Goal: Transaction & Acquisition: Purchase product/service

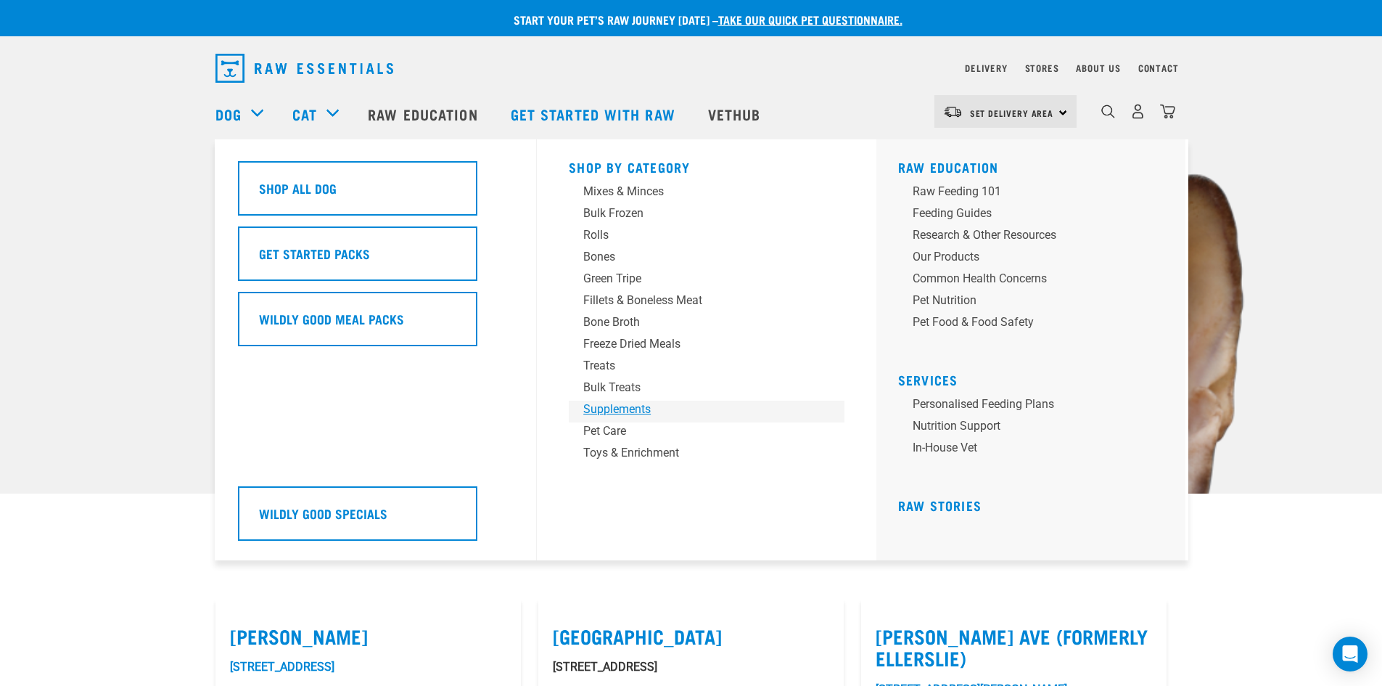
click at [648, 408] on div "Supplements" at bounding box center [696, 409] width 226 height 17
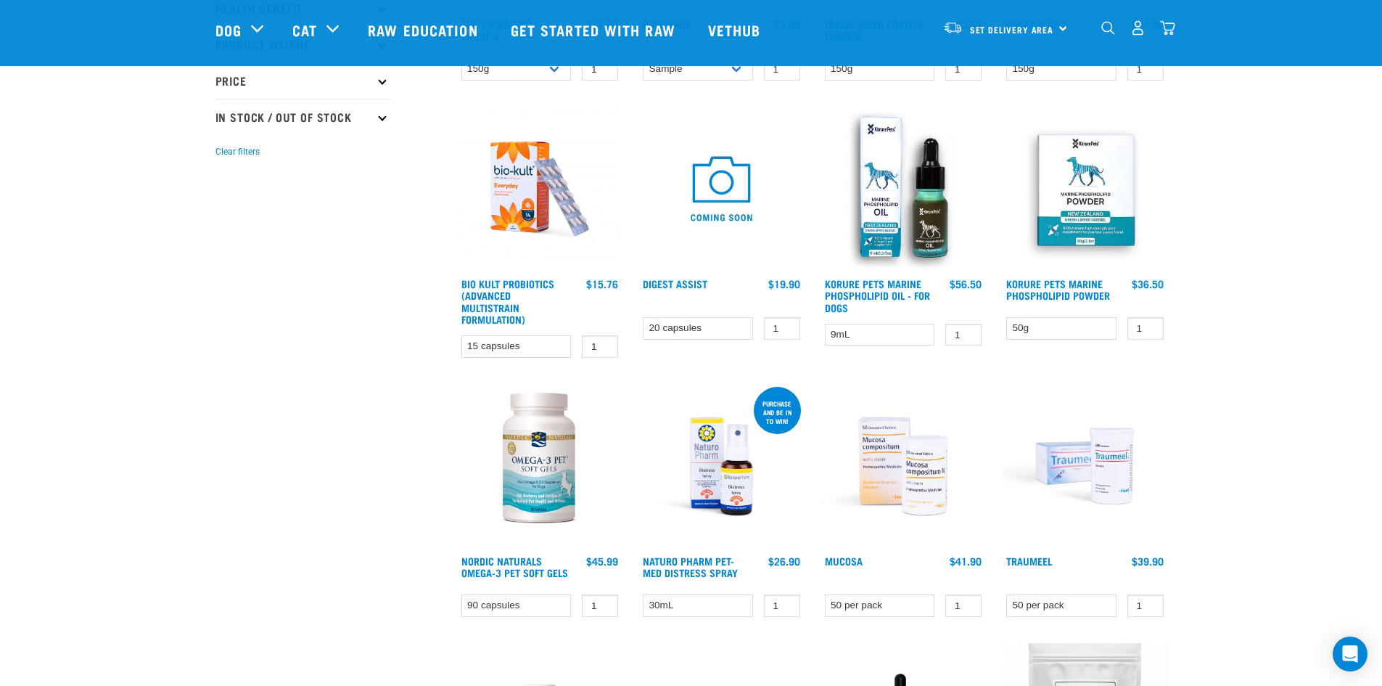
scroll to position [368, 0]
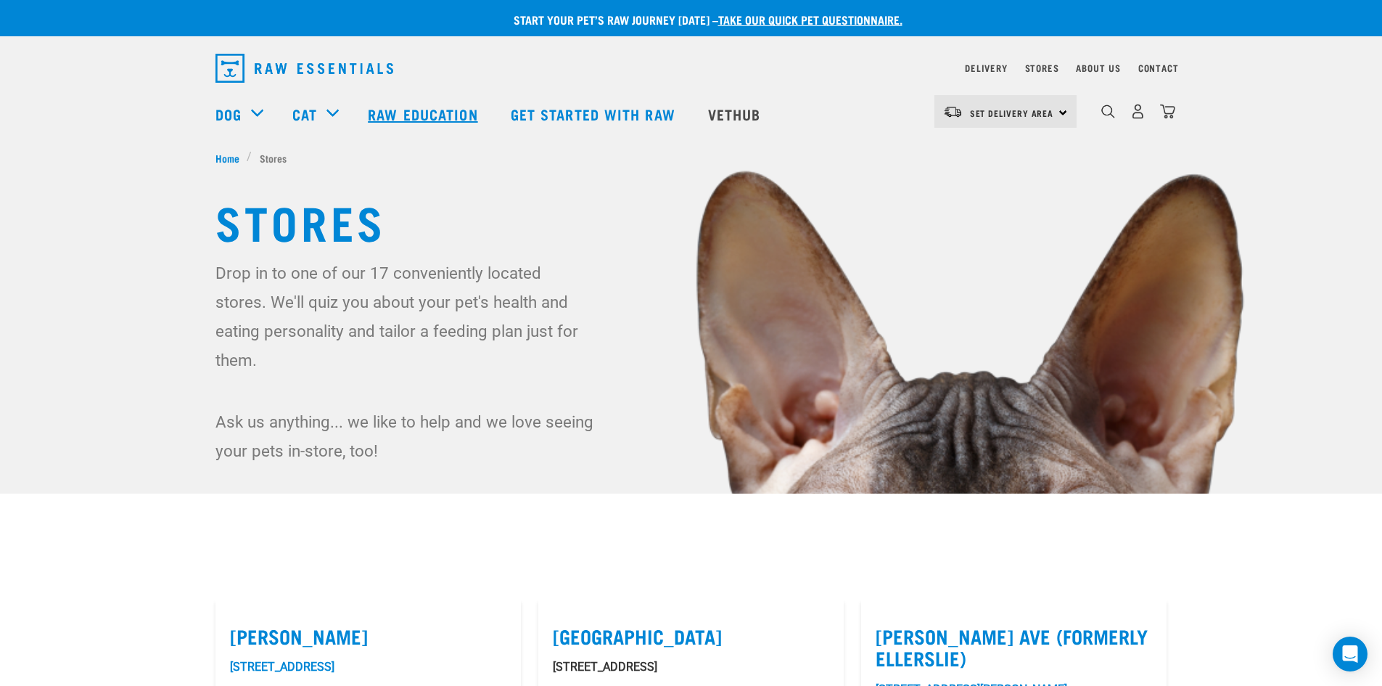
click at [414, 115] on link "Raw Education" at bounding box center [424, 114] width 142 height 58
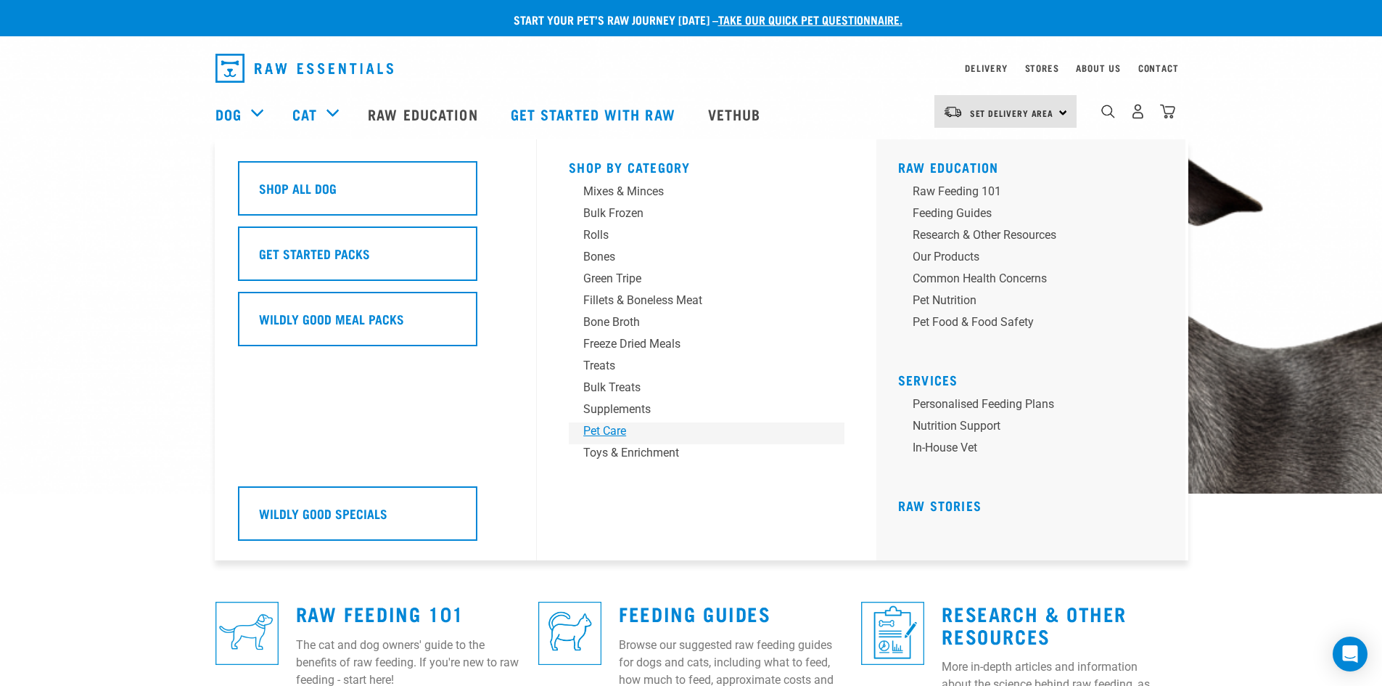
click at [620, 429] on div "Pet Care" at bounding box center [696, 430] width 226 height 17
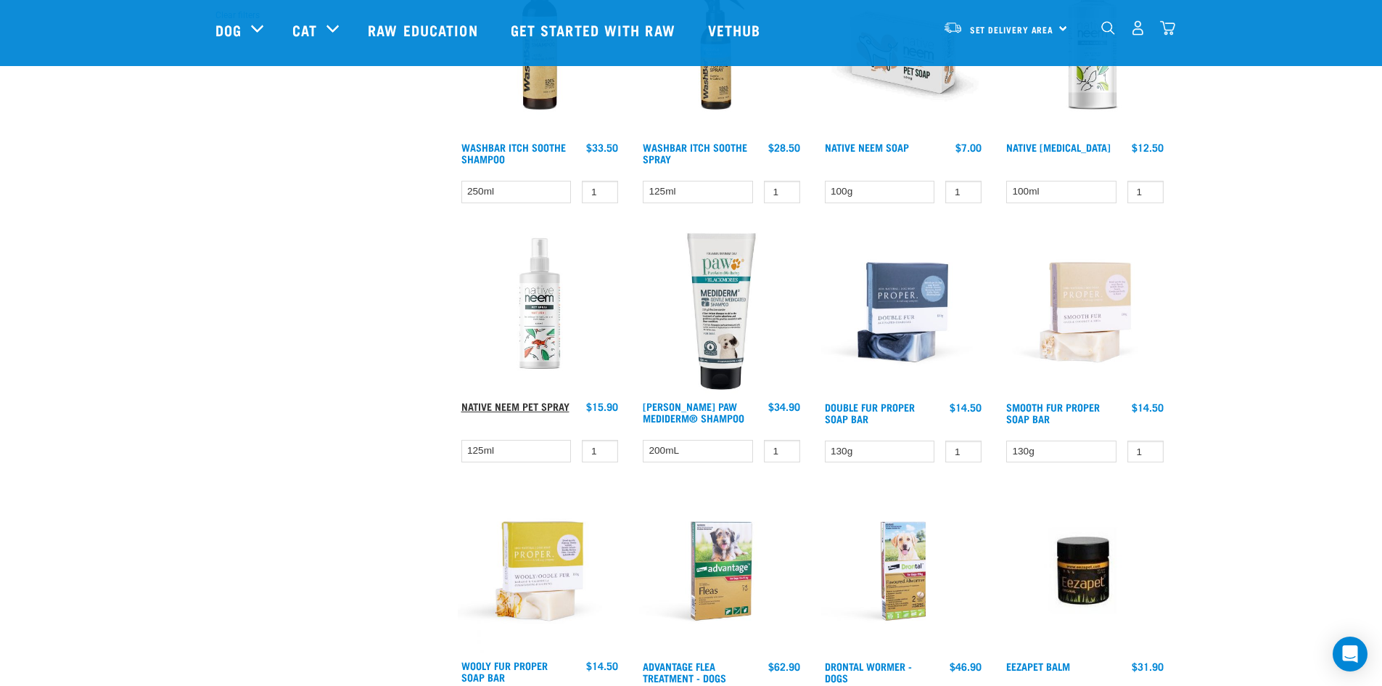
scroll to position [506, 0]
click at [541, 403] on link "Native Neem Pet Spray" at bounding box center [516, 405] width 108 height 5
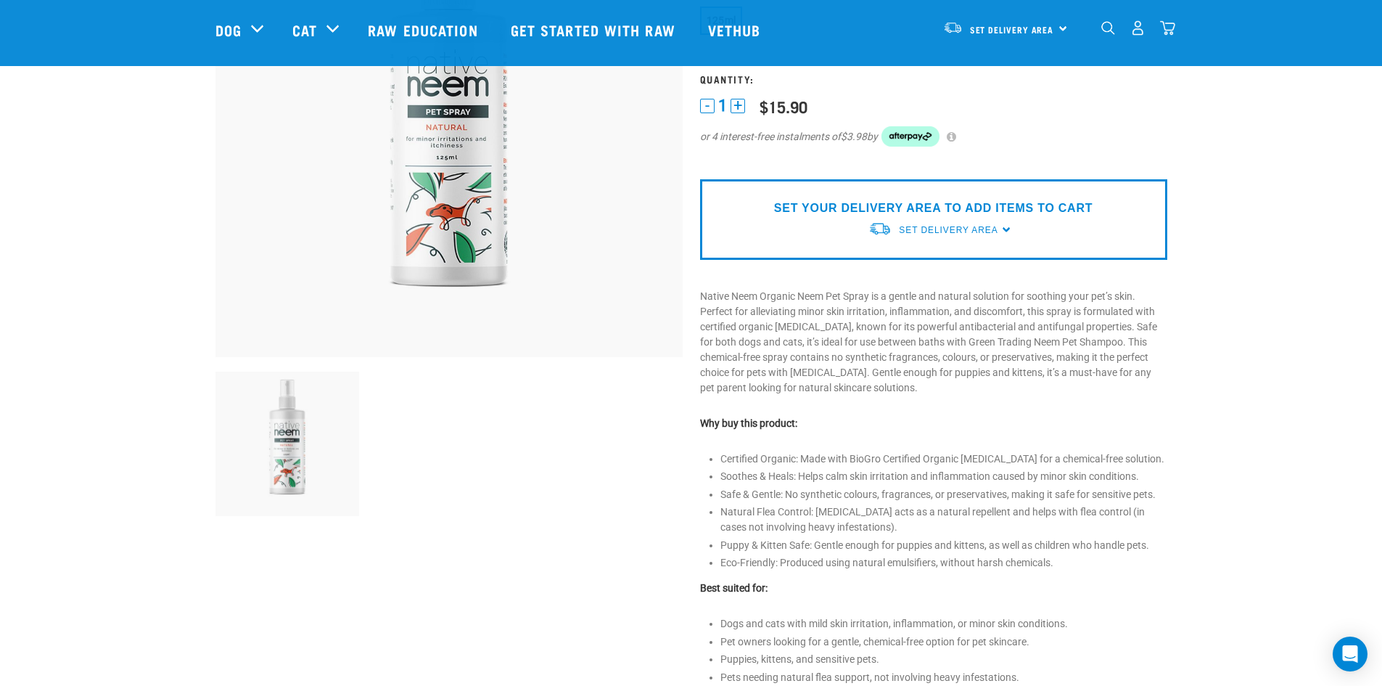
scroll to position [217, 0]
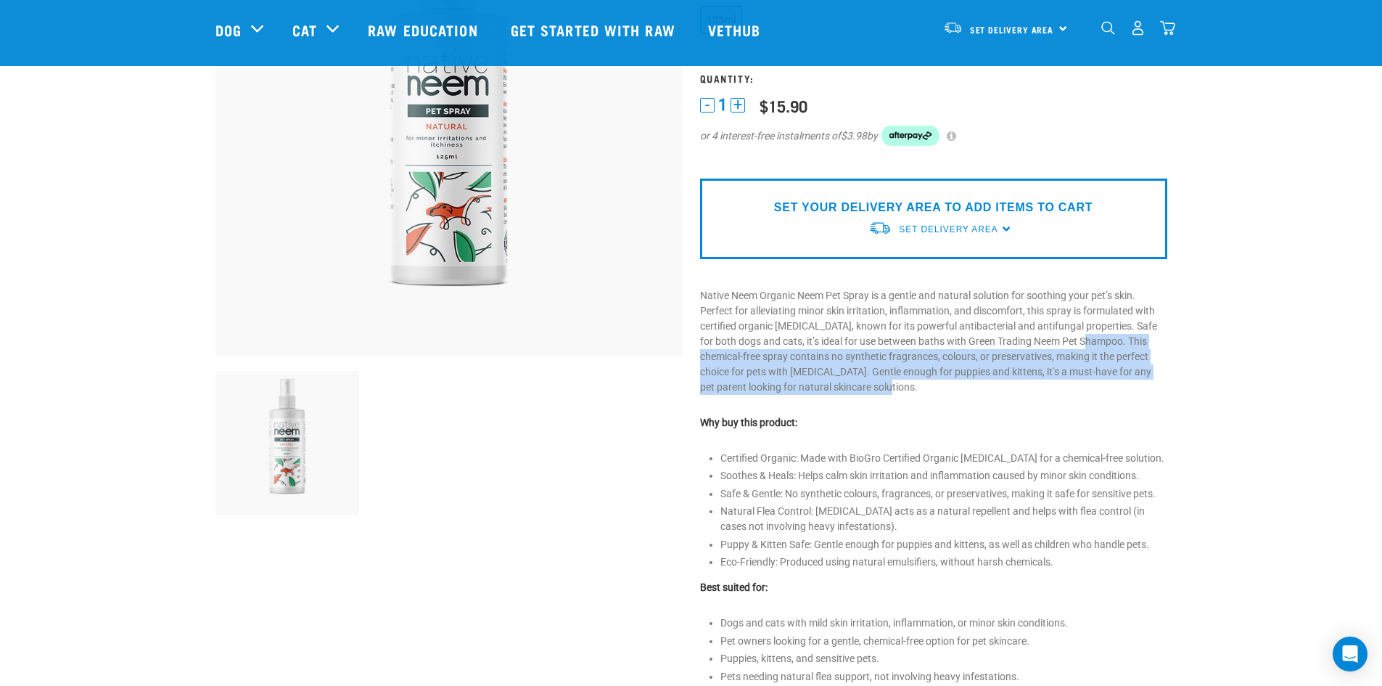
drag, startPoint x: 1088, startPoint y: 340, endPoint x: 1120, endPoint y: 383, distance: 54.4
click at [1120, 383] on p "Native Neem Organic Neem Pet Spray is a gentle and natural solution for soothin…" at bounding box center [933, 341] width 467 height 107
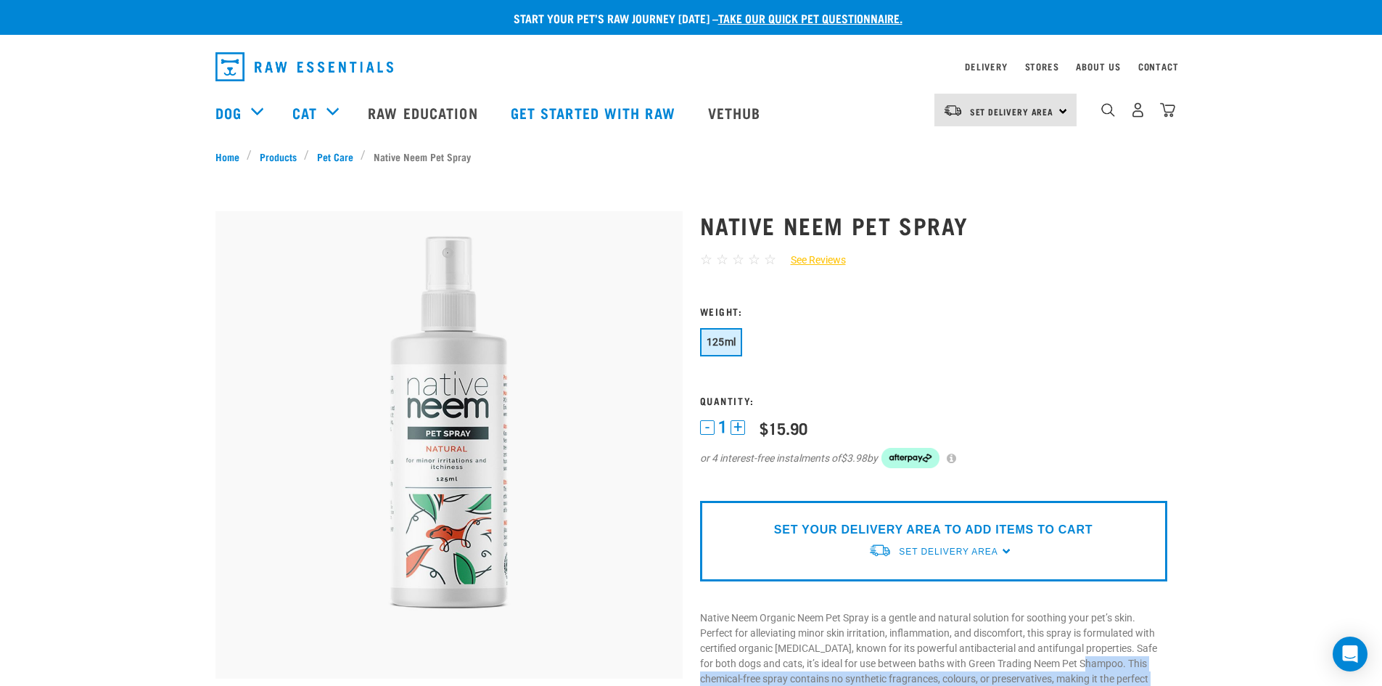
scroll to position [1, 0]
